Goal: Information Seeking & Learning: Learn about a topic

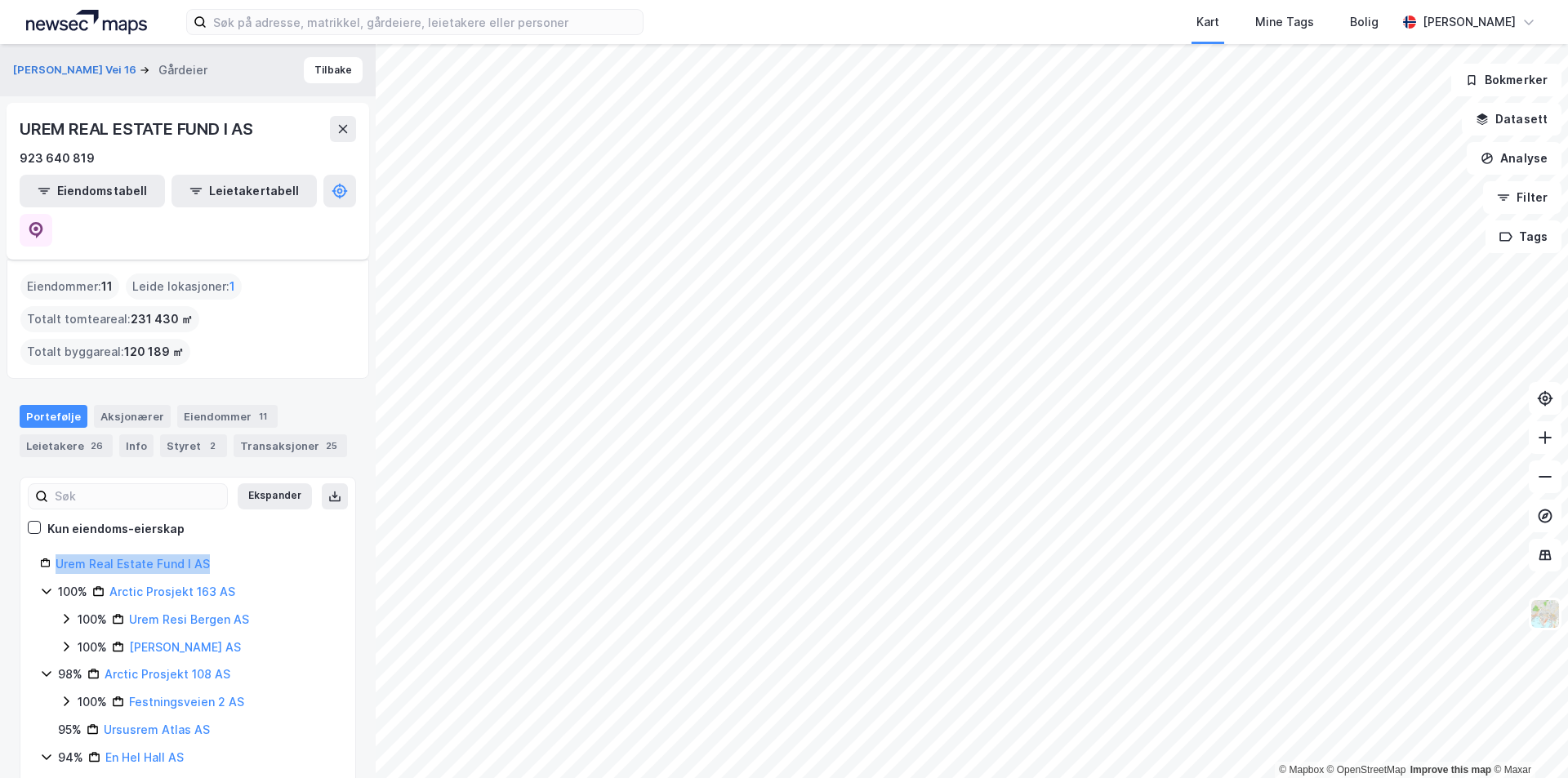
scroll to position [73, 0]
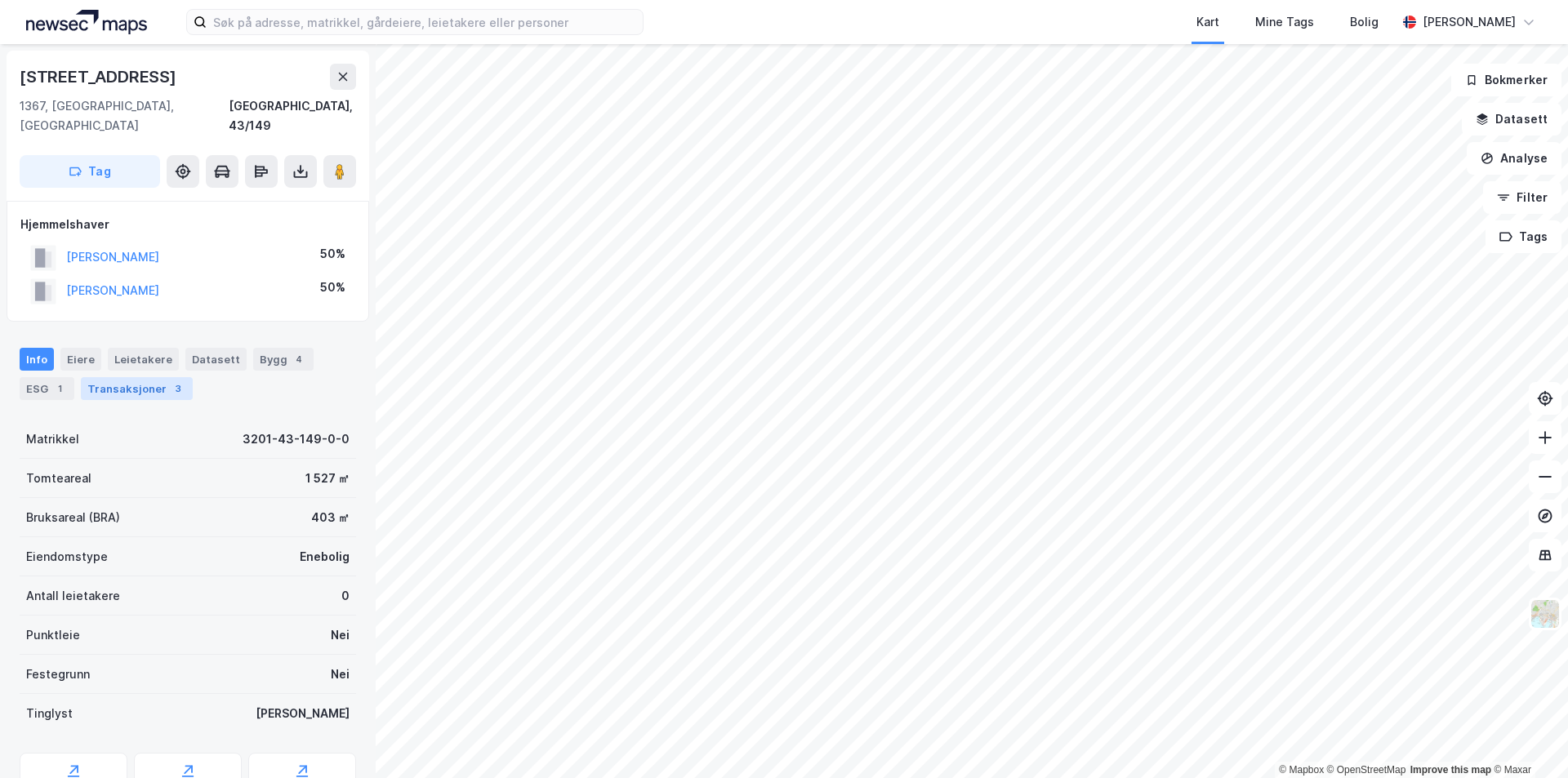
click at [133, 377] on div "Transaksjoner 3" at bounding box center [137, 389] width 112 height 23
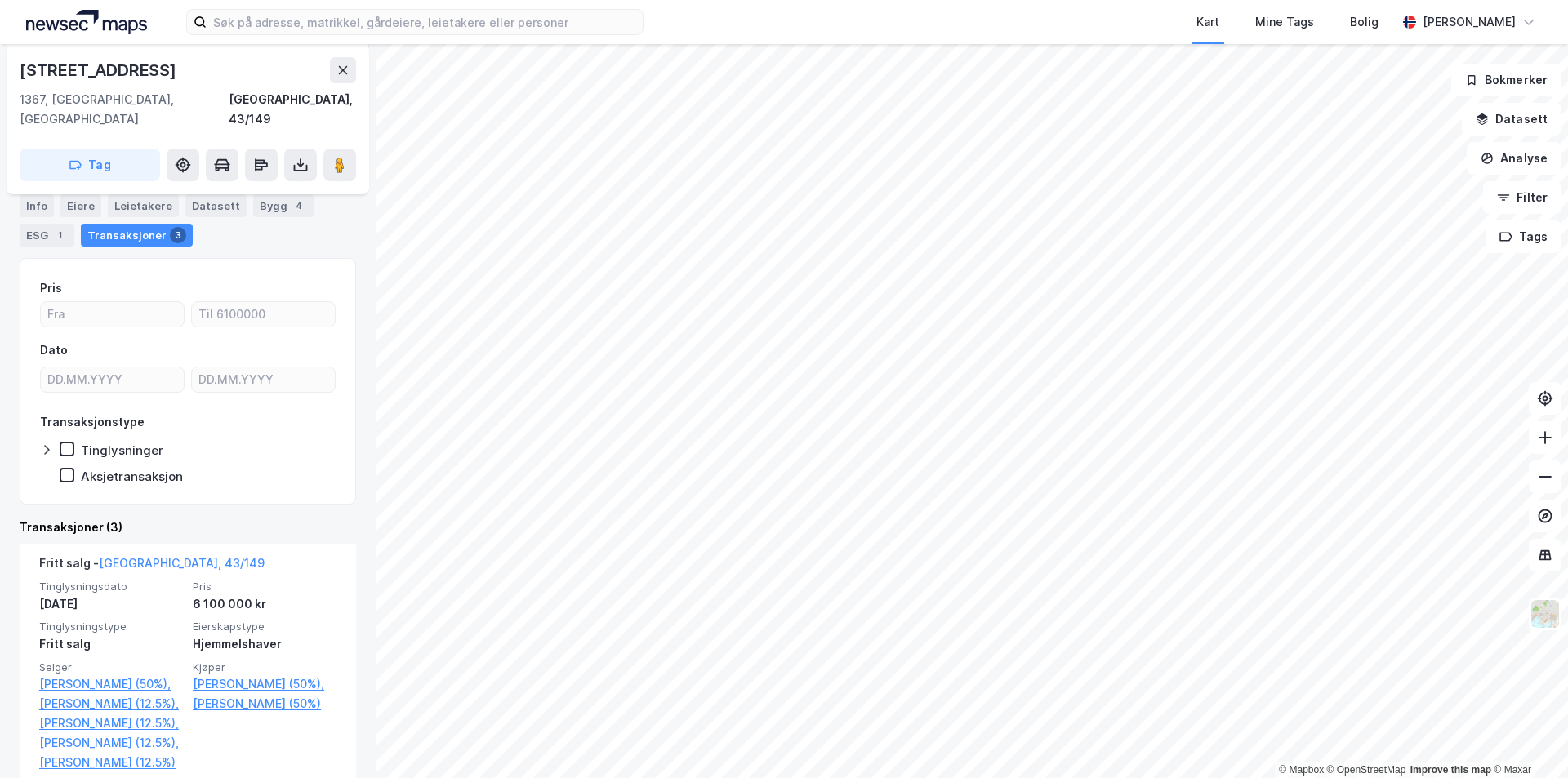
scroll to position [163, 0]
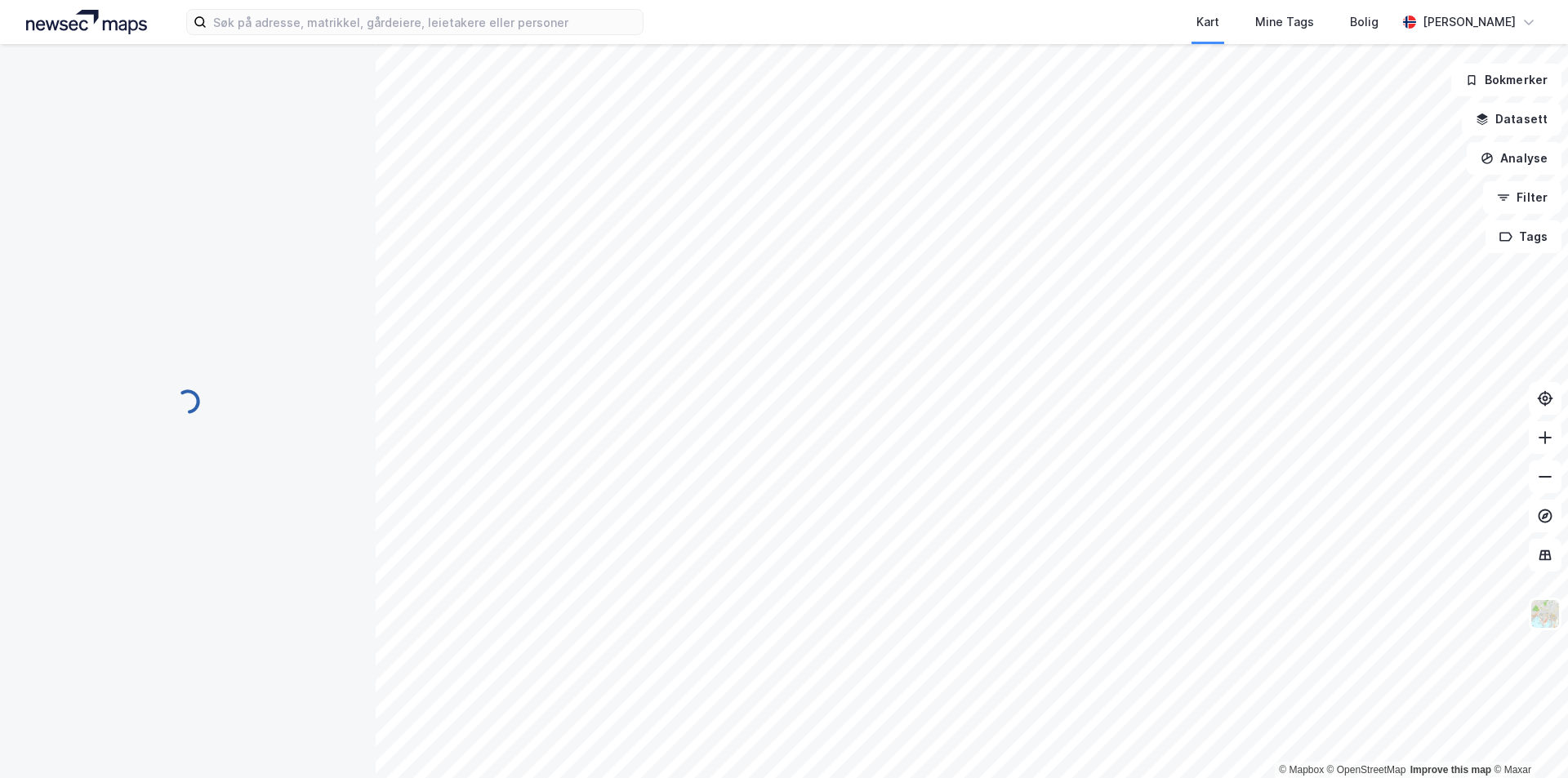
scroll to position [30, 0]
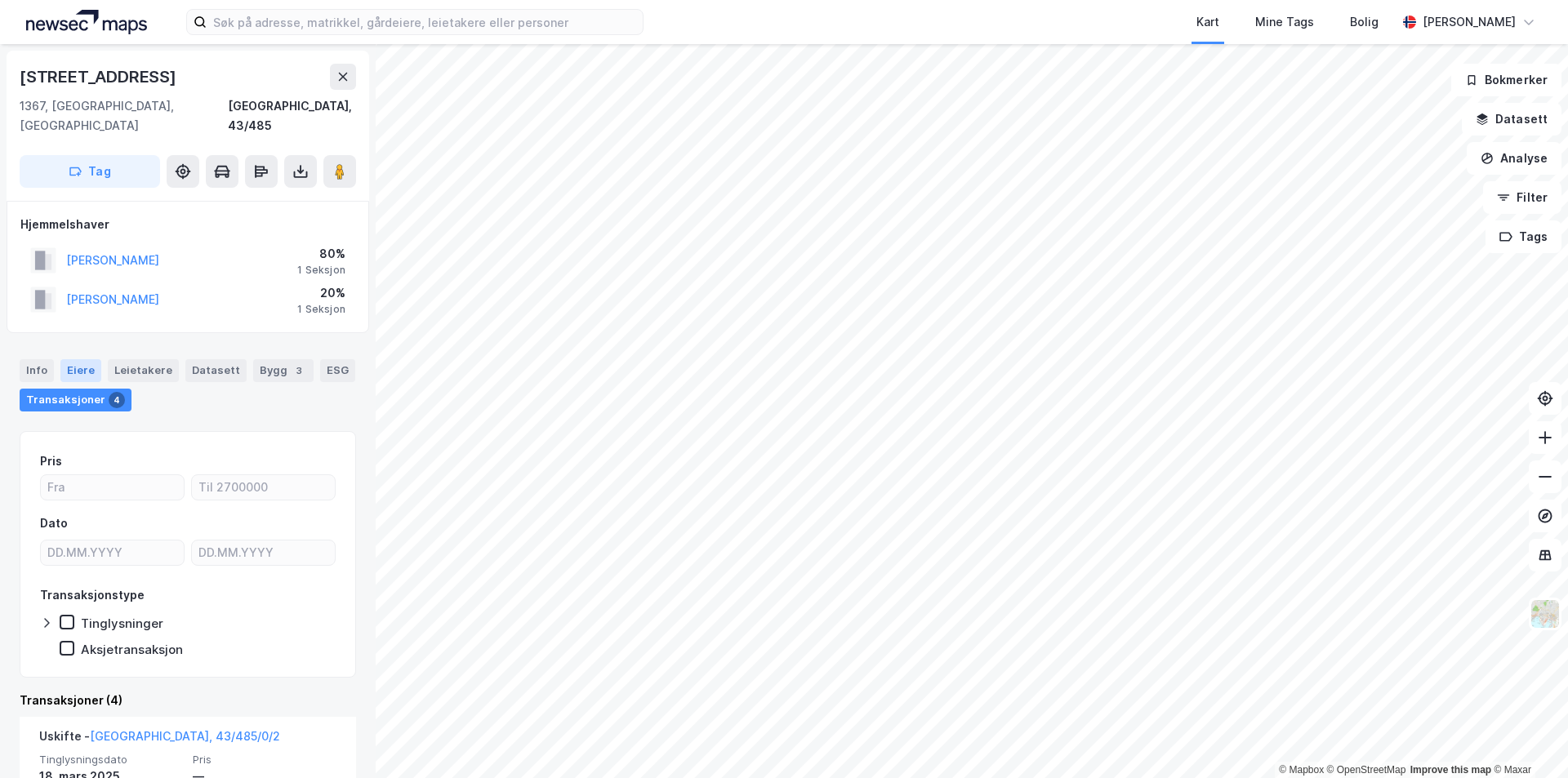
click at [76, 360] on div "Eiere" at bounding box center [81, 371] width 41 height 23
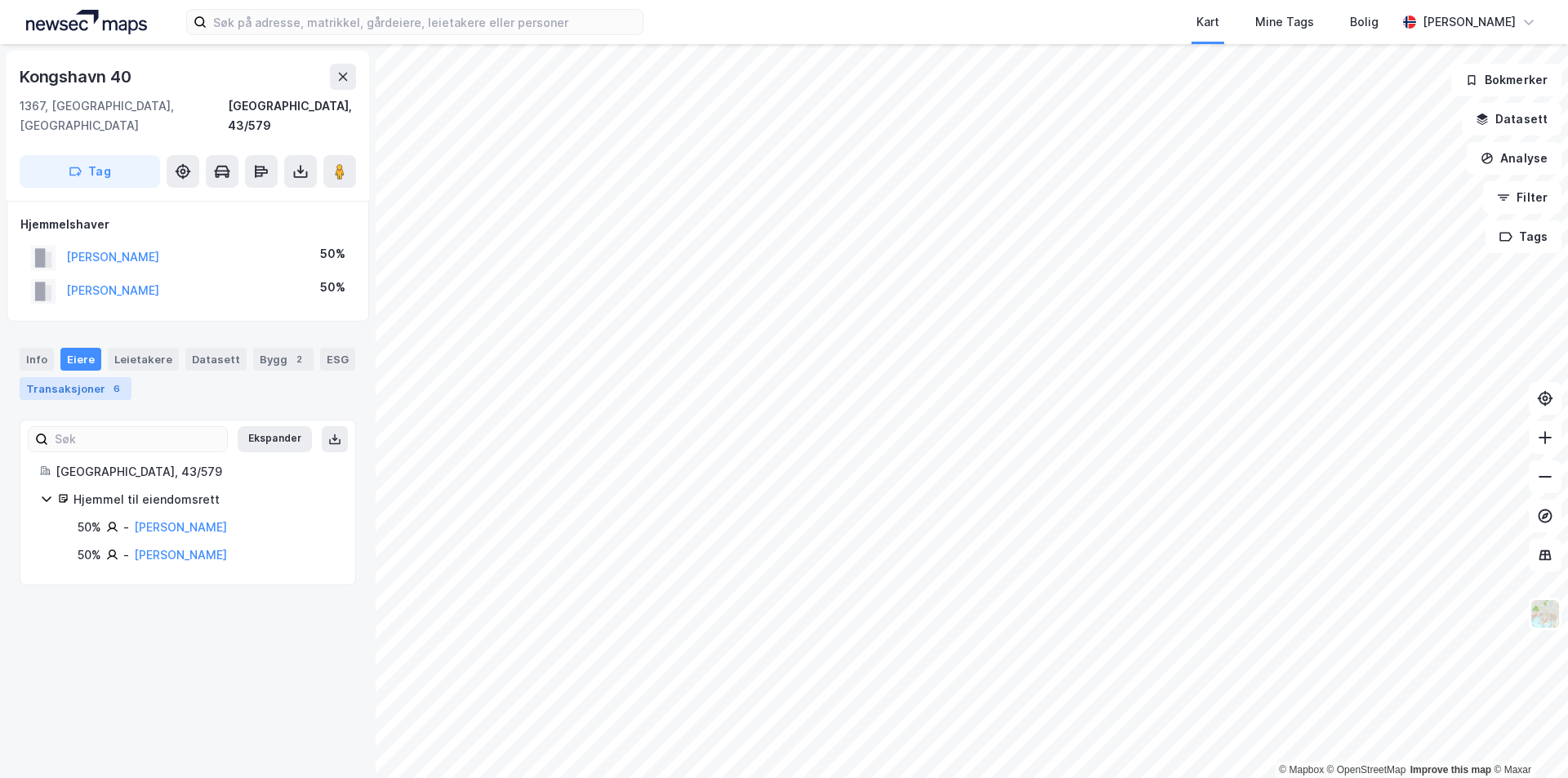
click at [76, 377] on div "Transaksjoner 6" at bounding box center [75, 389] width 112 height 23
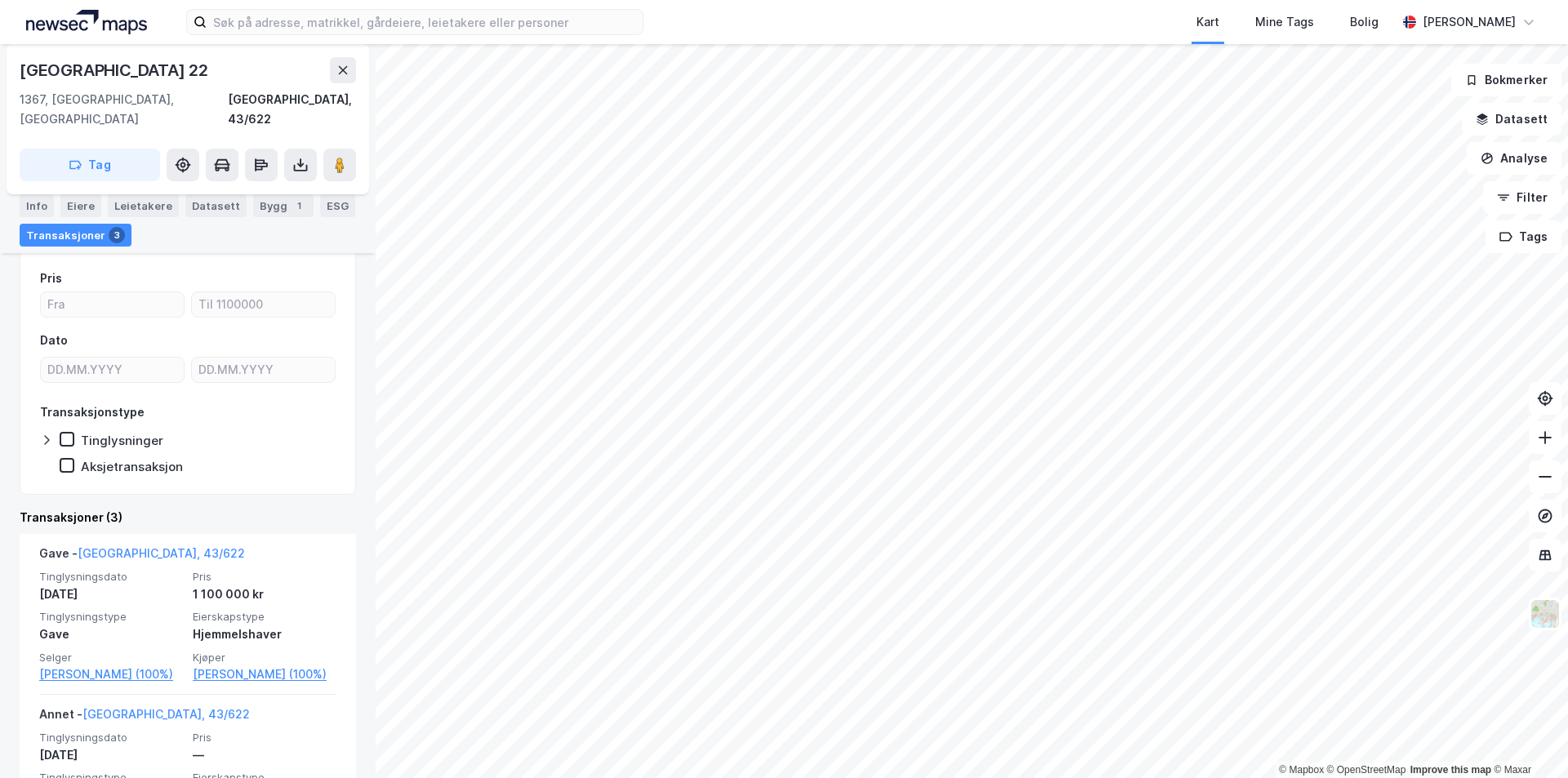
scroll to position [163, 0]
